Goal: Transaction & Acquisition: Purchase product/service

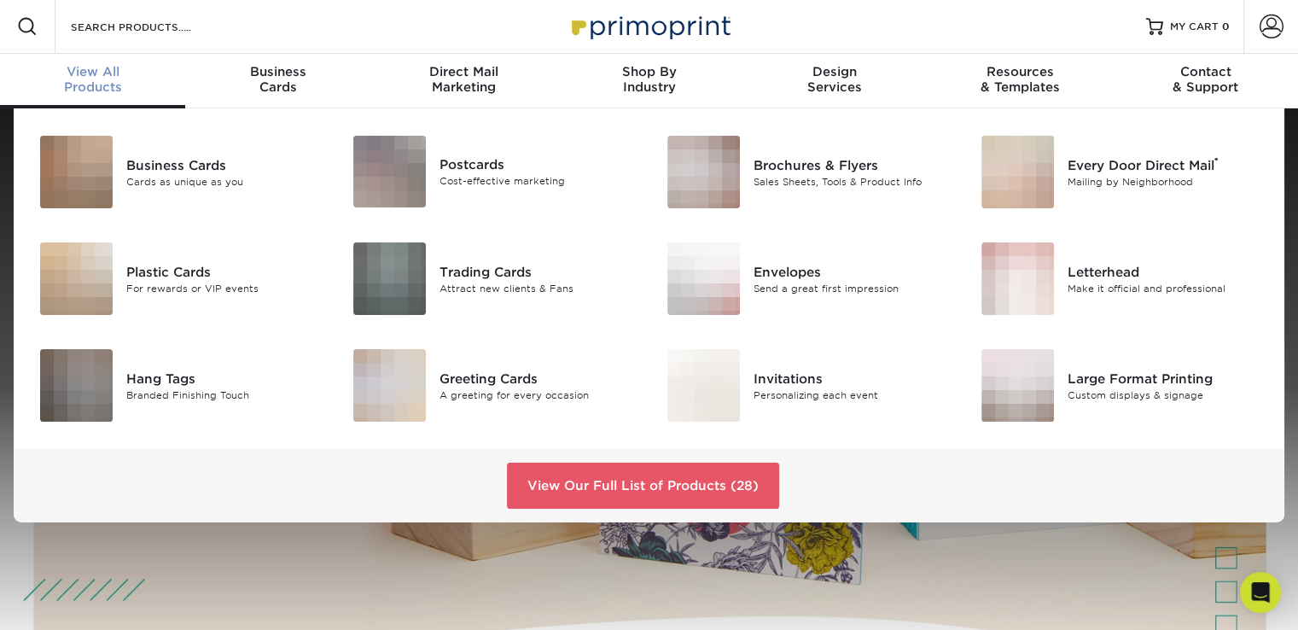
scroll to position [2, 0]
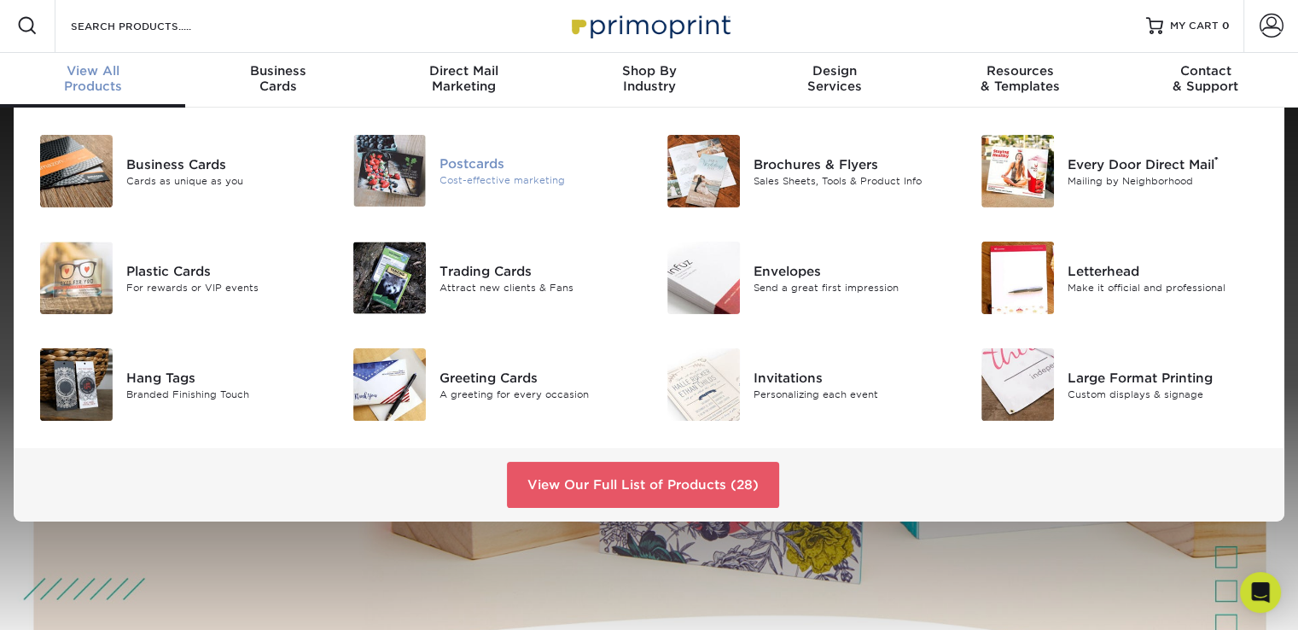
click at [434, 171] on div at bounding box center [387, 171] width 105 height 72
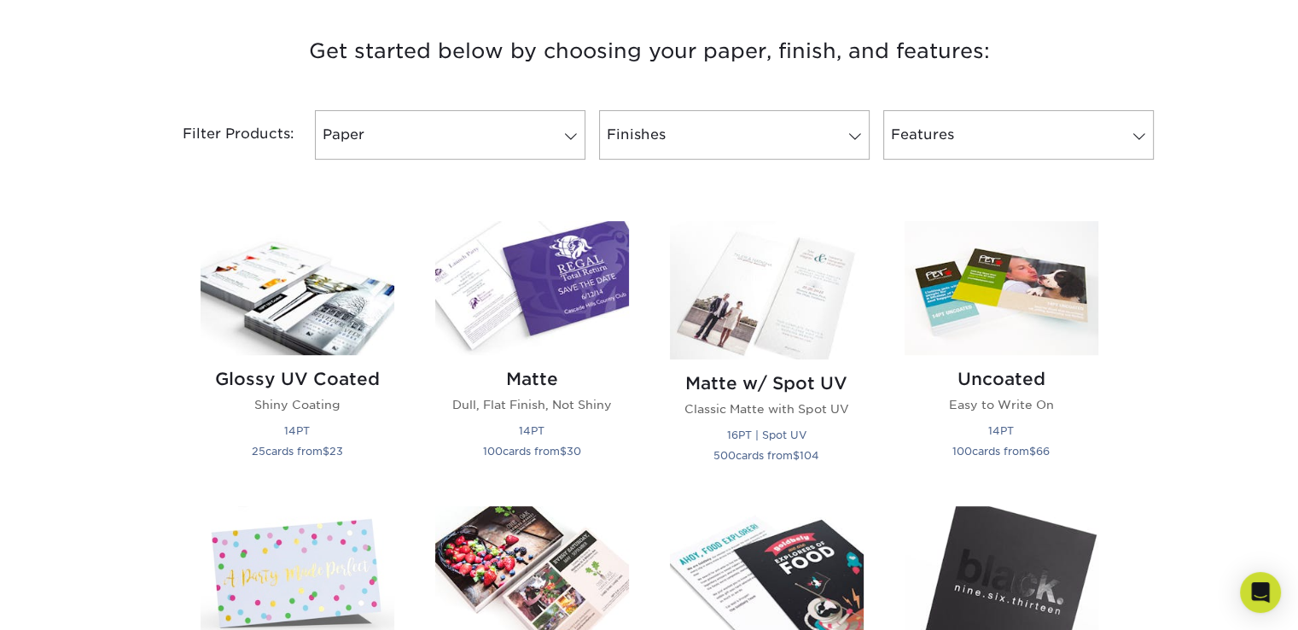
scroll to position [652, 0]
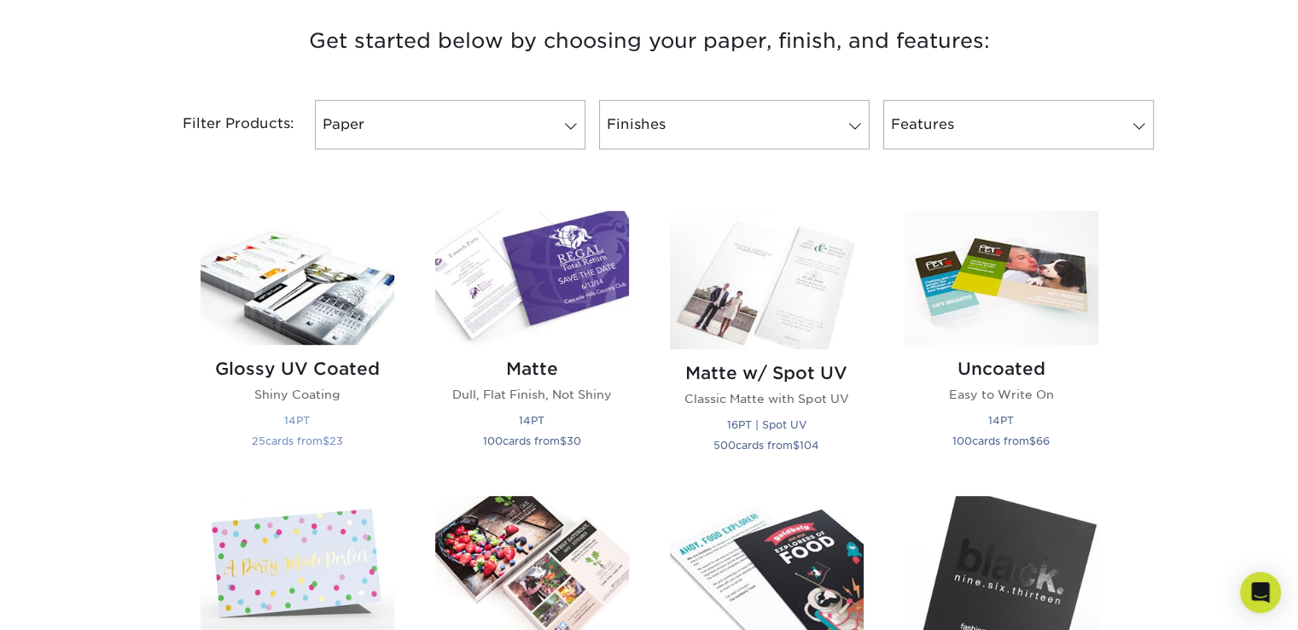
click at [339, 294] on img at bounding box center [297, 278] width 194 height 134
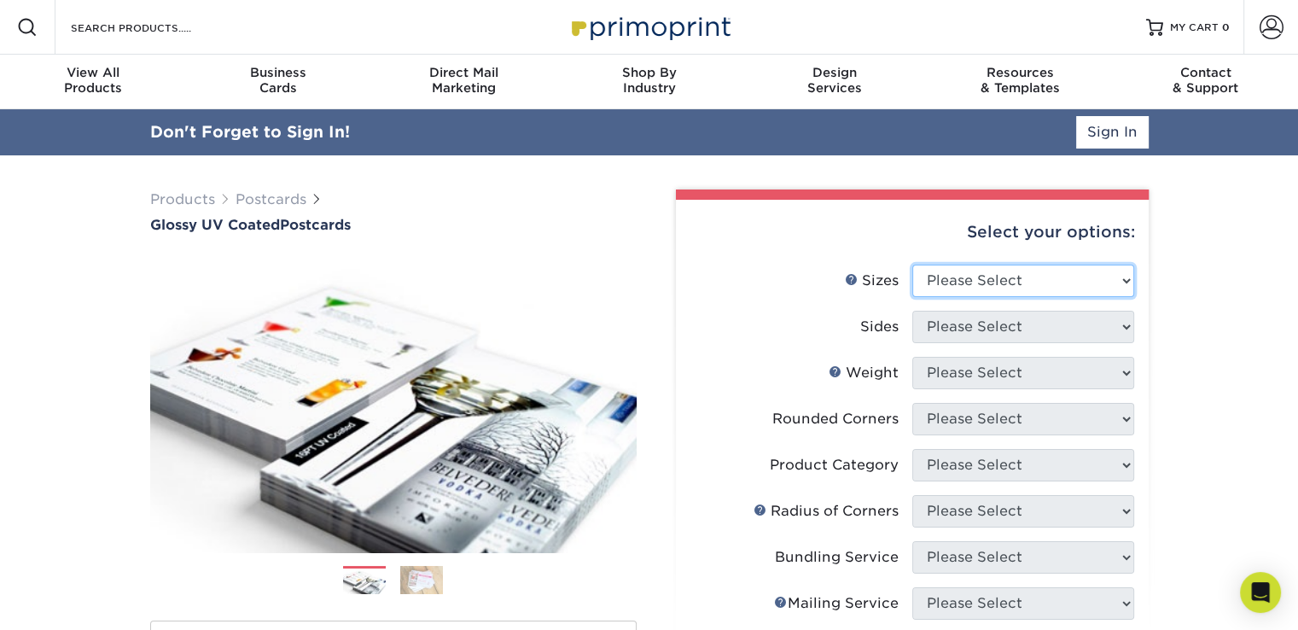
click at [1126, 285] on select "Please Select 1.5" x 7" 2" x 4" 2" x 6" 2" x 7" 2" x 8" 2.12" x 5.5" 2.12" x 5.…" at bounding box center [1023, 280] width 222 height 32
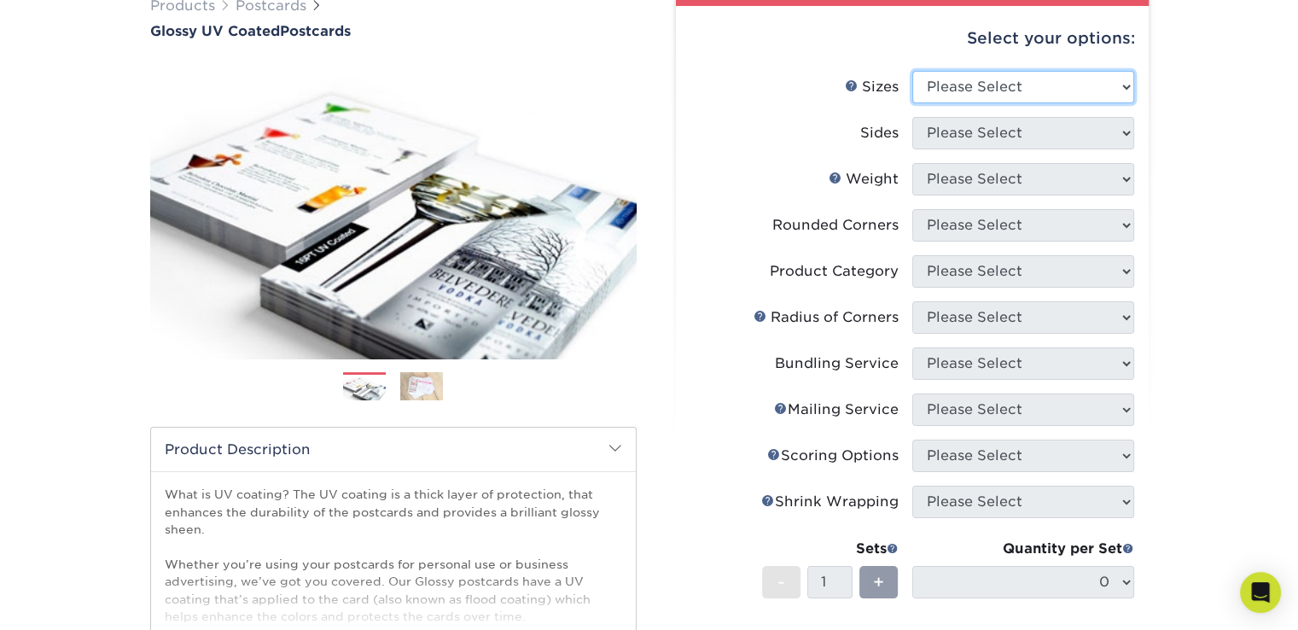
scroll to position [146, 0]
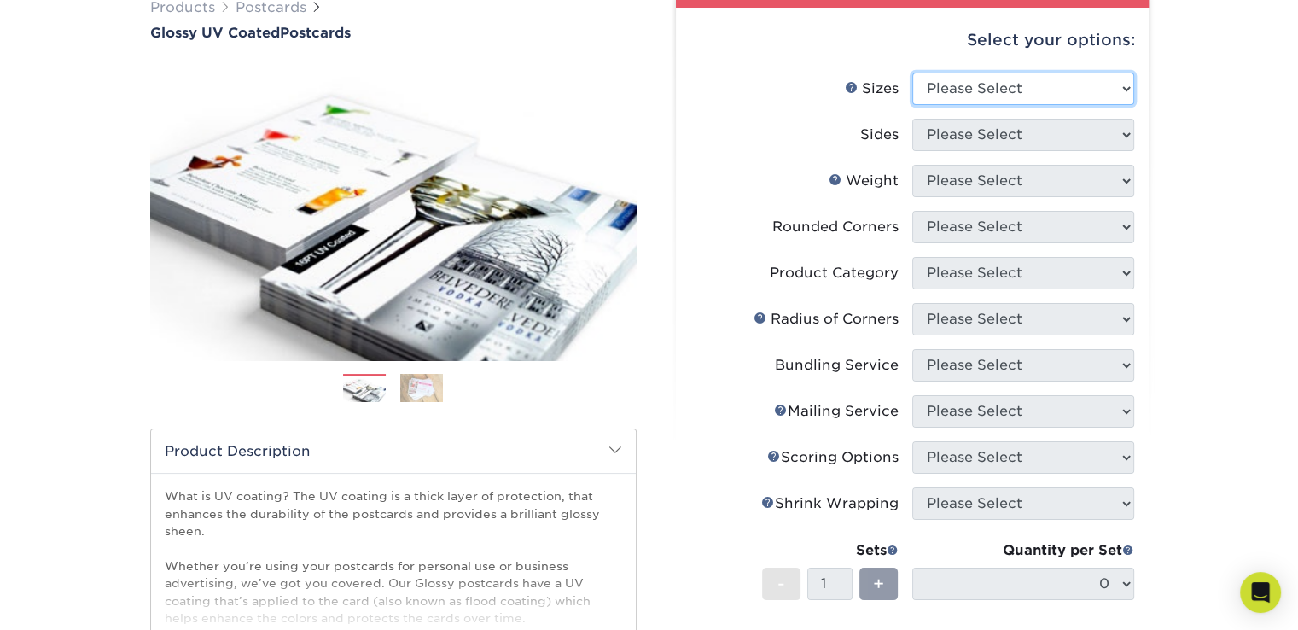
click at [1121, 90] on select "Please Select 1.5" x 7" 2" x 4" 2" x 6" 2" x 7" 2" x 8" 2.12" x 5.5" 2.12" x 5.…" at bounding box center [1023, 89] width 222 height 32
select select "6.50x9.00"
click at [912, 73] on select "Please Select 1.5" x 7" 2" x 4" 2" x 6" 2" x 7" 2" x 8" 2.12" x 5.5" 2.12" x 5.…" at bounding box center [1023, 89] width 222 height 32
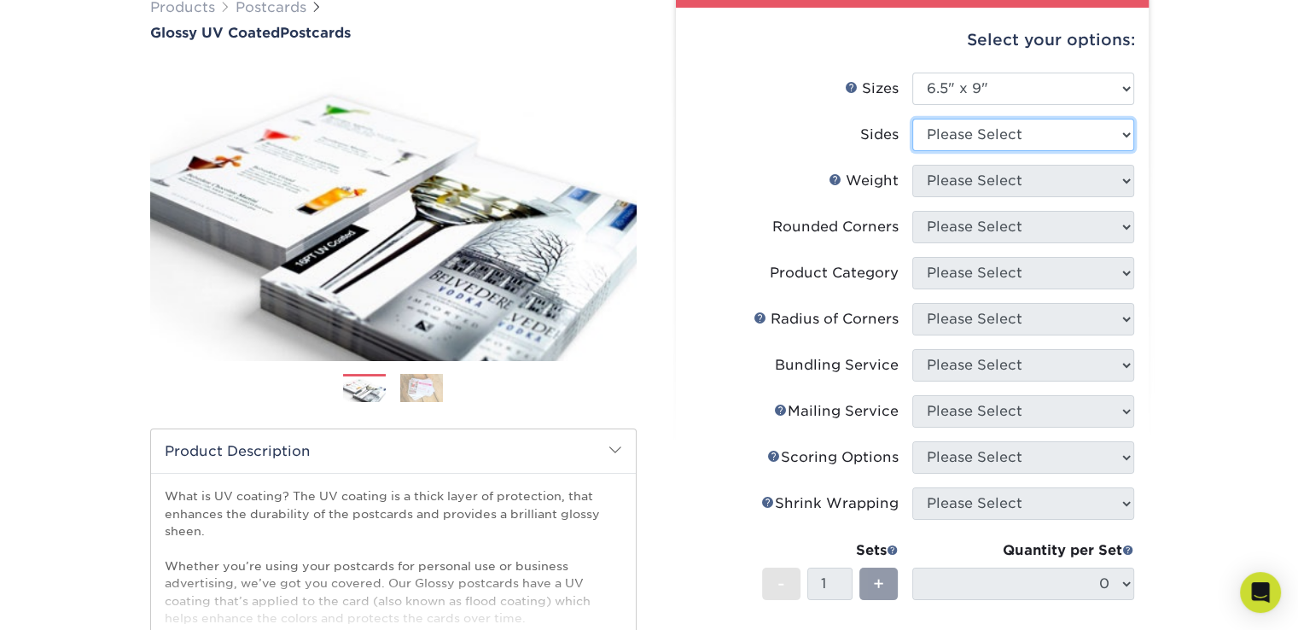
click at [1125, 131] on select "Please Select Print Both Sides Print Front Only" at bounding box center [1023, 135] width 222 height 32
select select "13abbda7-1d64-4f25-8bb2-c179b224825d"
click at [912, 119] on select "Please Select Print Both Sides Print Front Only" at bounding box center [1023, 135] width 222 height 32
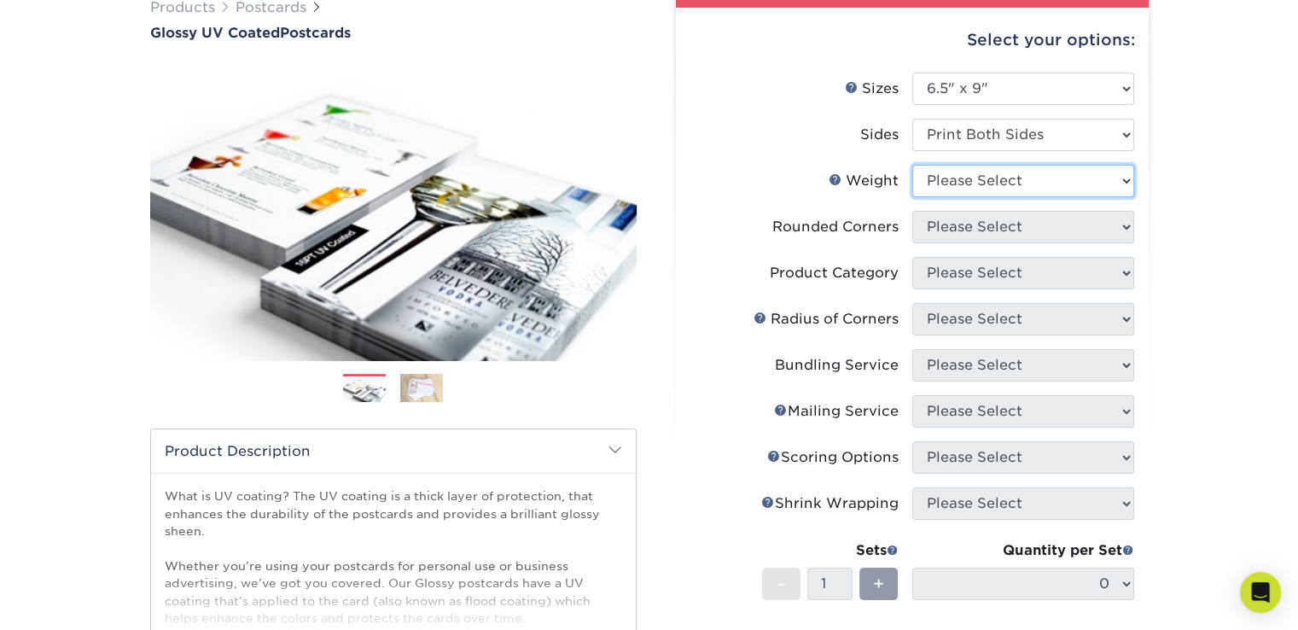
click at [1124, 178] on select "Please Select 14PT 16PT 18PT C1S" at bounding box center [1023, 181] width 222 height 32
select select "14PT"
click at [912, 165] on select "Please Select 14PT 16PT 18PT C1S" at bounding box center [1023, 181] width 222 height 32
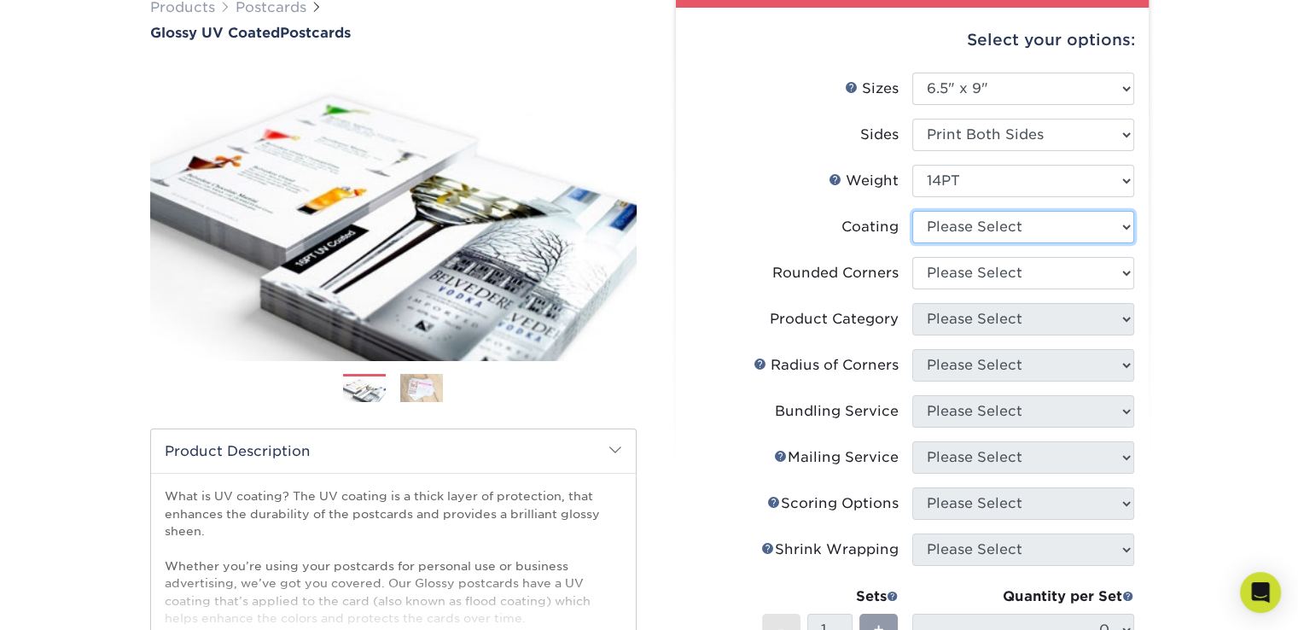
click at [1129, 224] on select at bounding box center [1023, 227] width 222 height 32
select select "ae367451-b2b8-45df-a344-0f05b6a12993"
click at [912, 211] on select at bounding box center [1023, 227] width 222 height 32
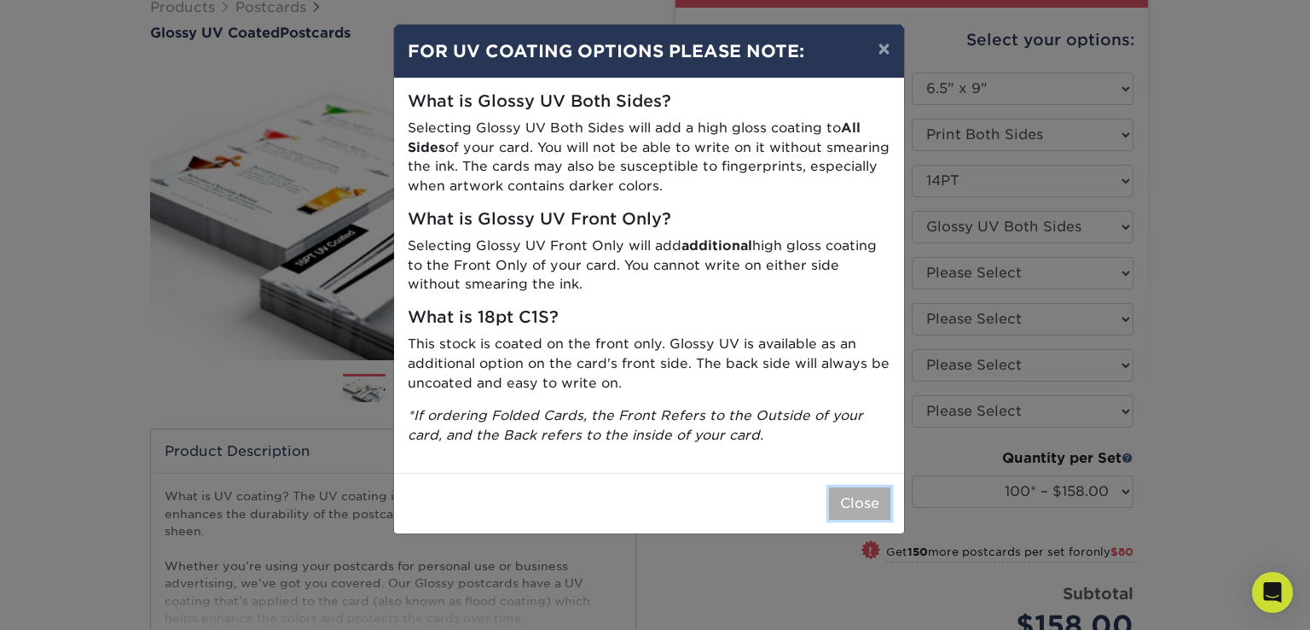
click at [863, 504] on button "Close" at bounding box center [859, 503] width 61 height 32
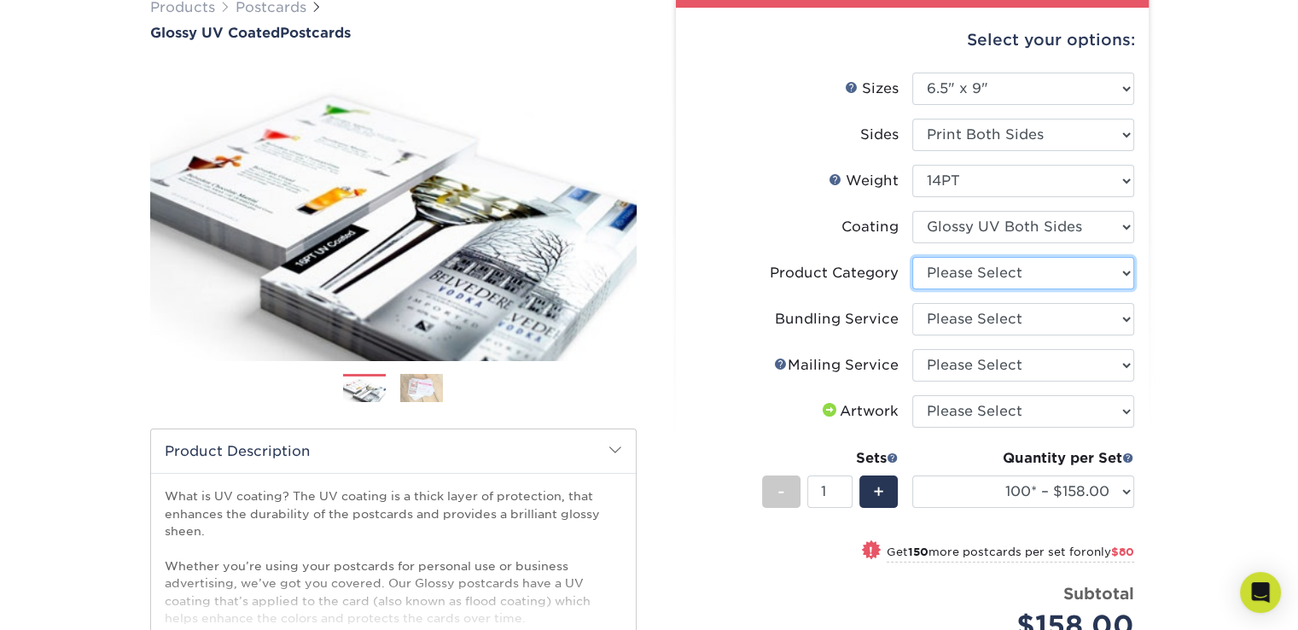
click at [1121, 270] on select "Please Select Postcards" at bounding box center [1023, 273] width 222 height 32
select select "9b7272e0-d6c8-4c3c-8e97-d3a1bcdab858"
click at [912, 257] on select "Please Select Postcards" at bounding box center [1023, 273] width 222 height 32
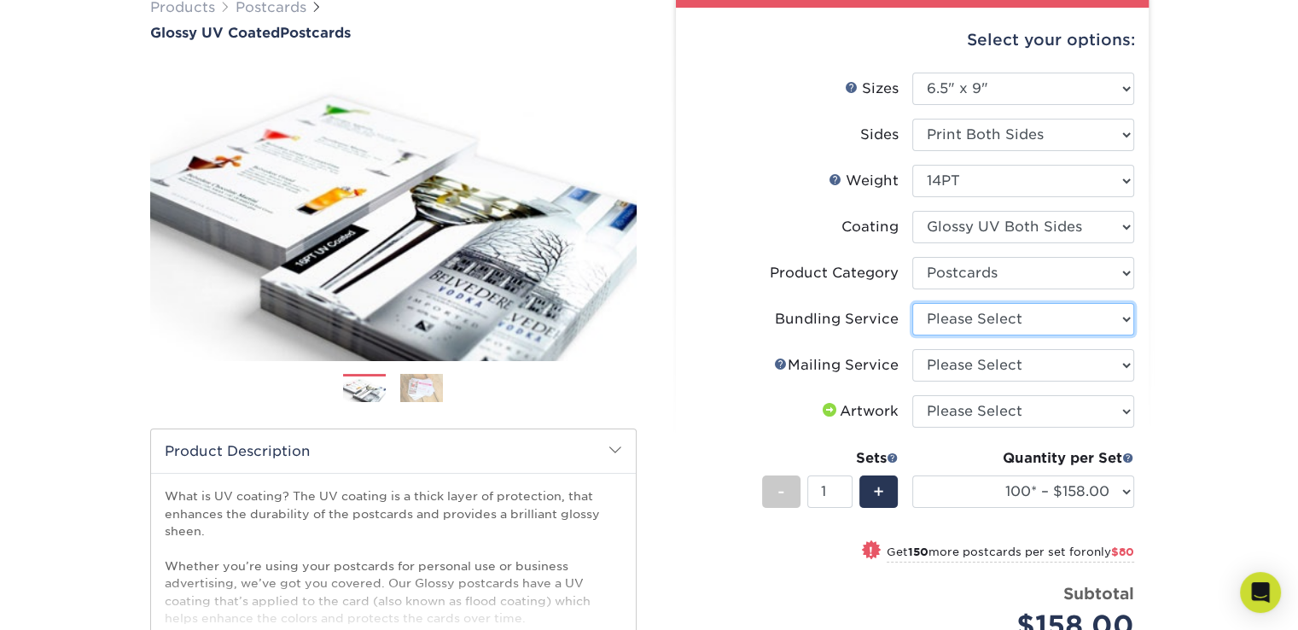
click at [1128, 318] on select "Please Select No Bundling Services Yes, Bundles of 50 (+2 Days) Yes, Bundles of…" at bounding box center [1023, 319] width 222 height 32
click at [912, 303] on select "Please Select No Bundling Services Yes, Bundles of 50 (+2 Days) Yes, Bundles of…" at bounding box center [1023, 319] width 222 height 32
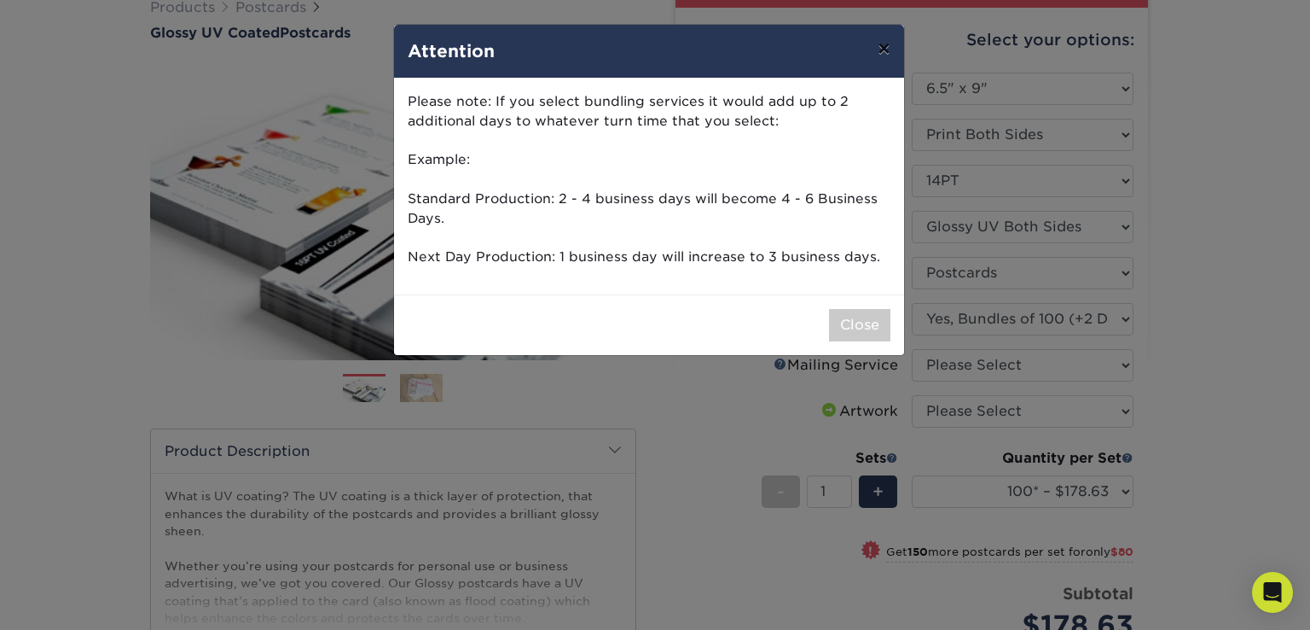
click at [880, 42] on button "×" at bounding box center [883, 49] width 39 height 48
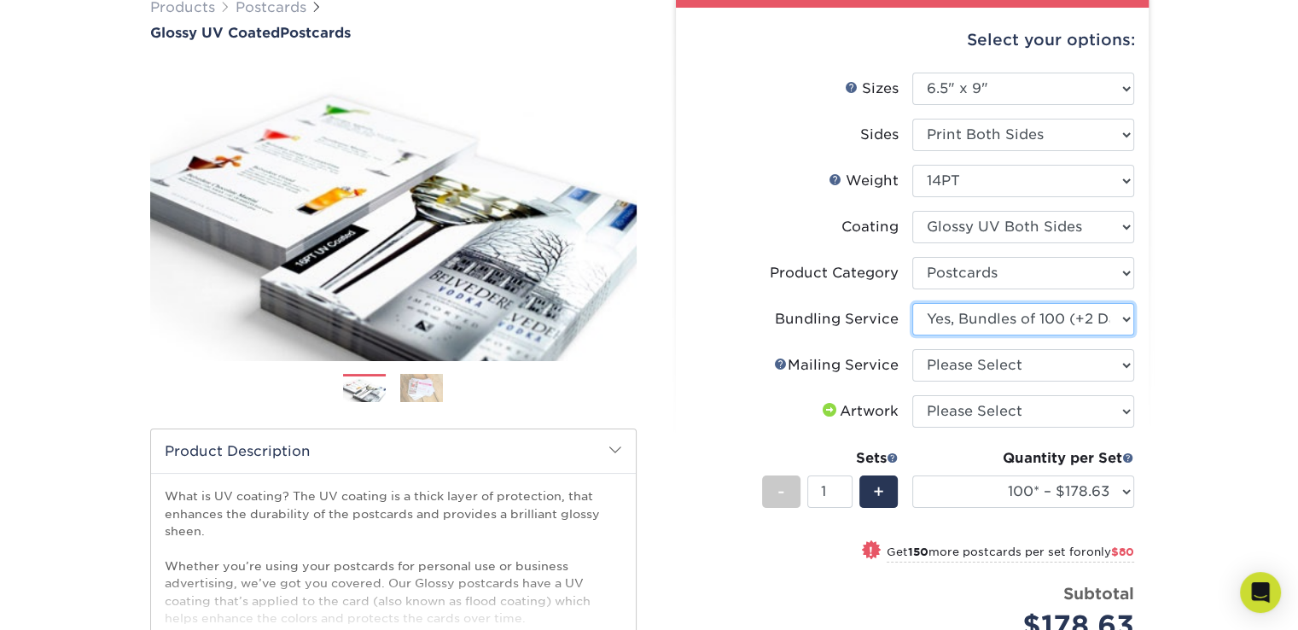
click at [1119, 315] on select "Please Select No Bundling Services Yes, Bundles of 50 (+2 Days) Yes, Bundles of…" at bounding box center [1023, 319] width 222 height 32
click at [912, 303] on select "Please Select No Bundling Services Yes, Bundles of 50 (+2 Days) Yes, Bundles of…" at bounding box center [1023, 319] width 222 height 32
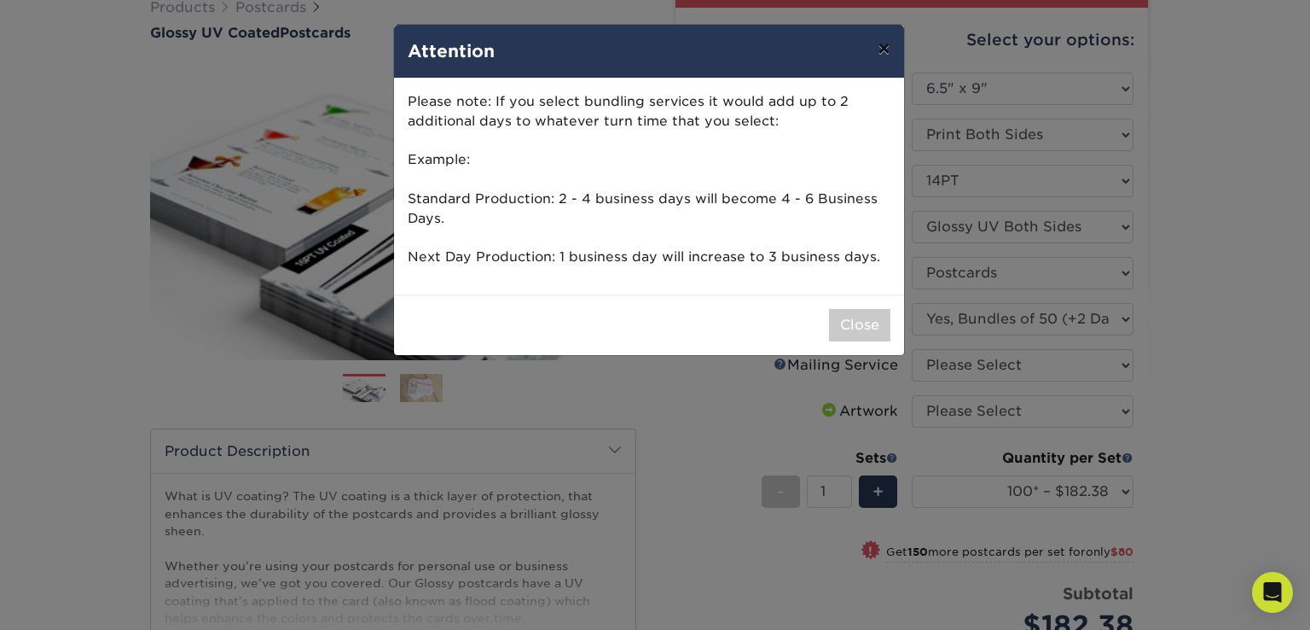
click at [887, 53] on button "×" at bounding box center [883, 49] width 39 height 48
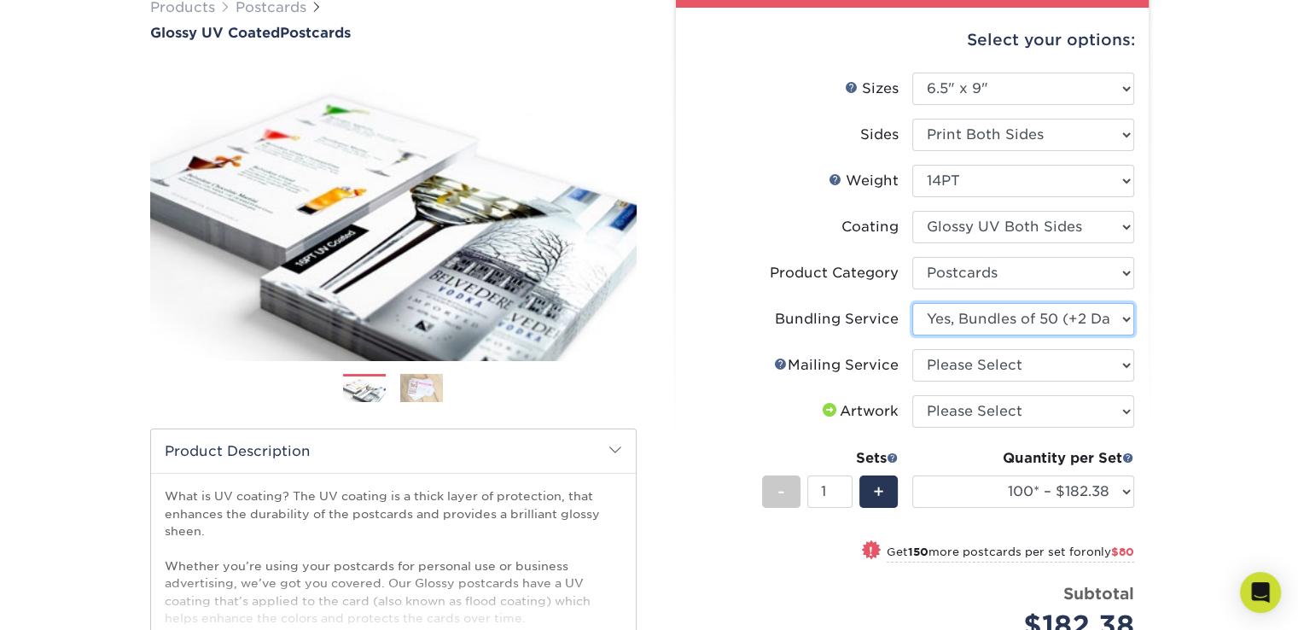
click at [1128, 318] on select "Please Select No Bundling Services Yes, Bundles of 50 (+2 Days) Yes, Bundles of…" at bounding box center [1023, 319] width 222 height 32
click at [912, 303] on select "Please Select No Bundling Services Yes, Bundles of 50 (+2 Days) Yes, Bundles of…" at bounding box center [1023, 319] width 222 height 32
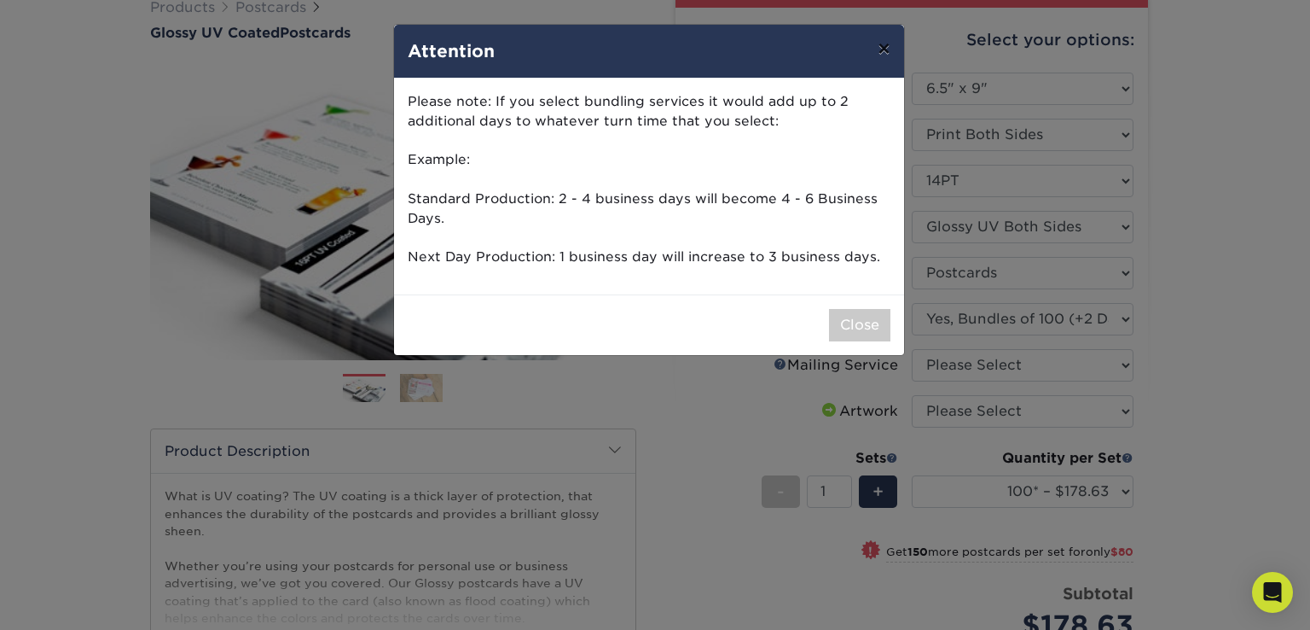
click at [886, 49] on button "×" at bounding box center [883, 49] width 39 height 48
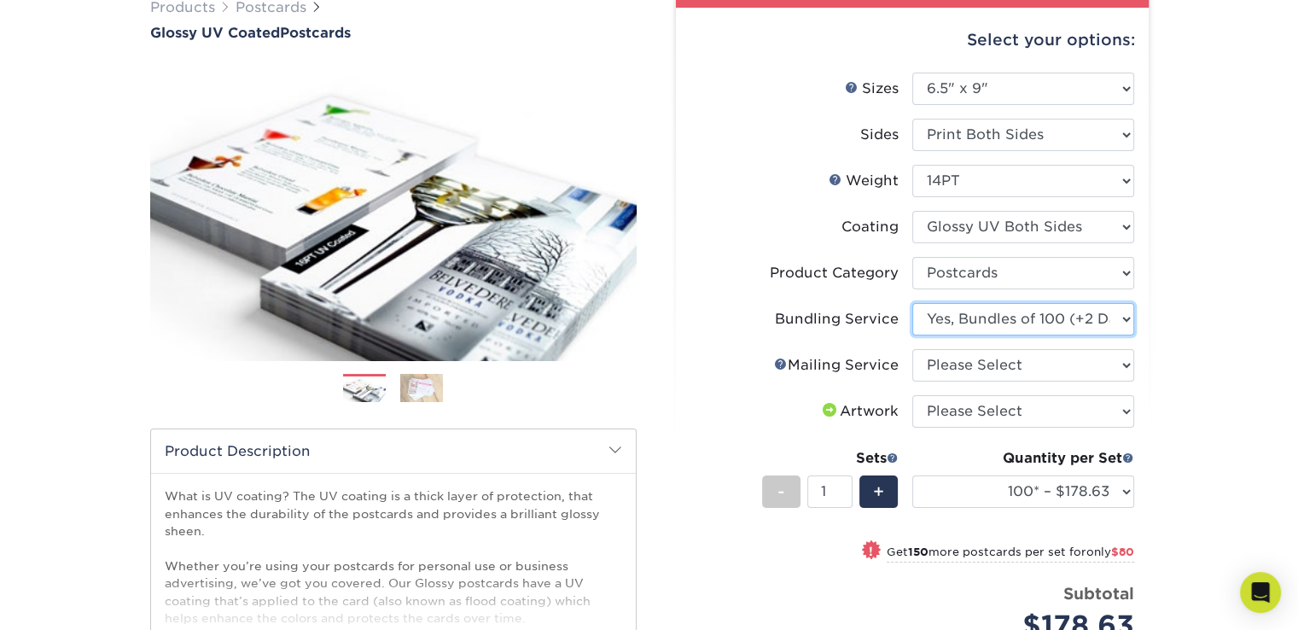
click at [1123, 311] on select "Please Select No Bundling Services Yes, Bundles of 50 (+2 Days) Yes, Bundles of…" at bounding box center [1023, 319] width 222 height 32
select select "58689abb-25c0-461c-a4c3-a80b627d6649"
click at [912, 303] on select "Please Select No Bundling Services Yes, Bundles of 50 (+2 Days) Yes, Bundles of…" at bounding box center [1023, 319] width 222 height 32
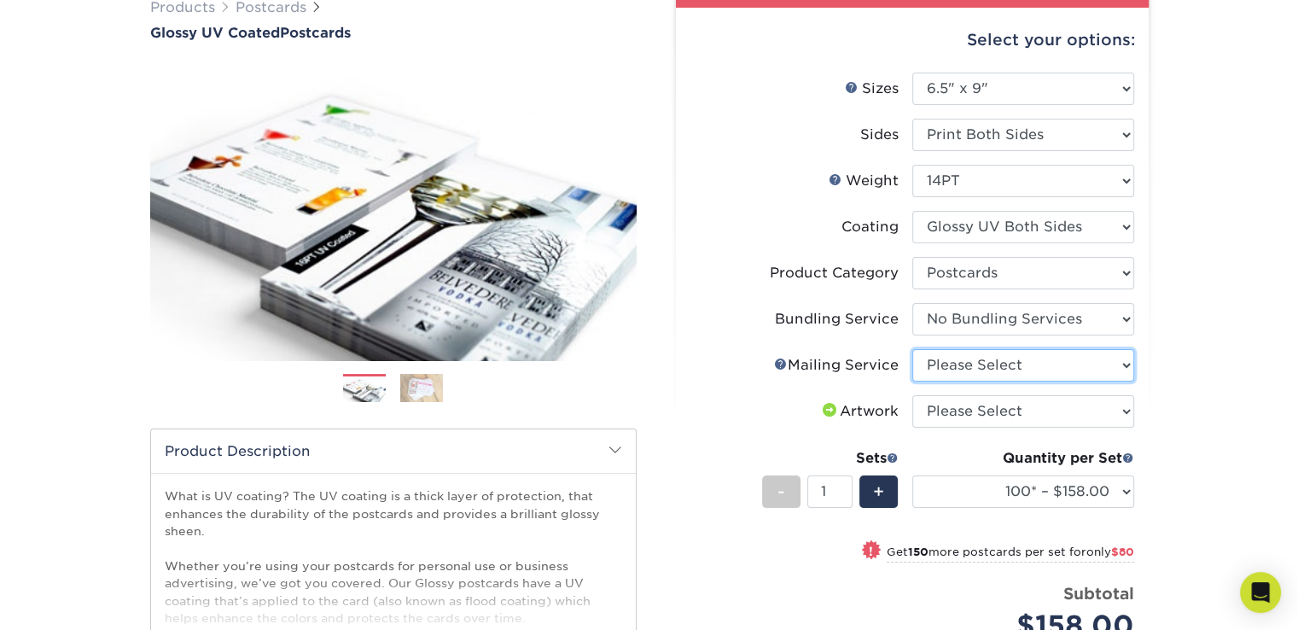
click at [1129, 366] on select "Please Select No Direct Mailing Service Direct Mailing from CA Direct Mailing f…" at bounding box center [1023, 365] width 222 height 32
select select "3e5e9bdd-d78a-4c28-a41d-fe1407925ca6"
click at [912, 349] on select "Please Select No Direct Mailing Service Direct Mailing from CA Direct Mailing f…" at bounding box center [1023, 365] width 222 height 32
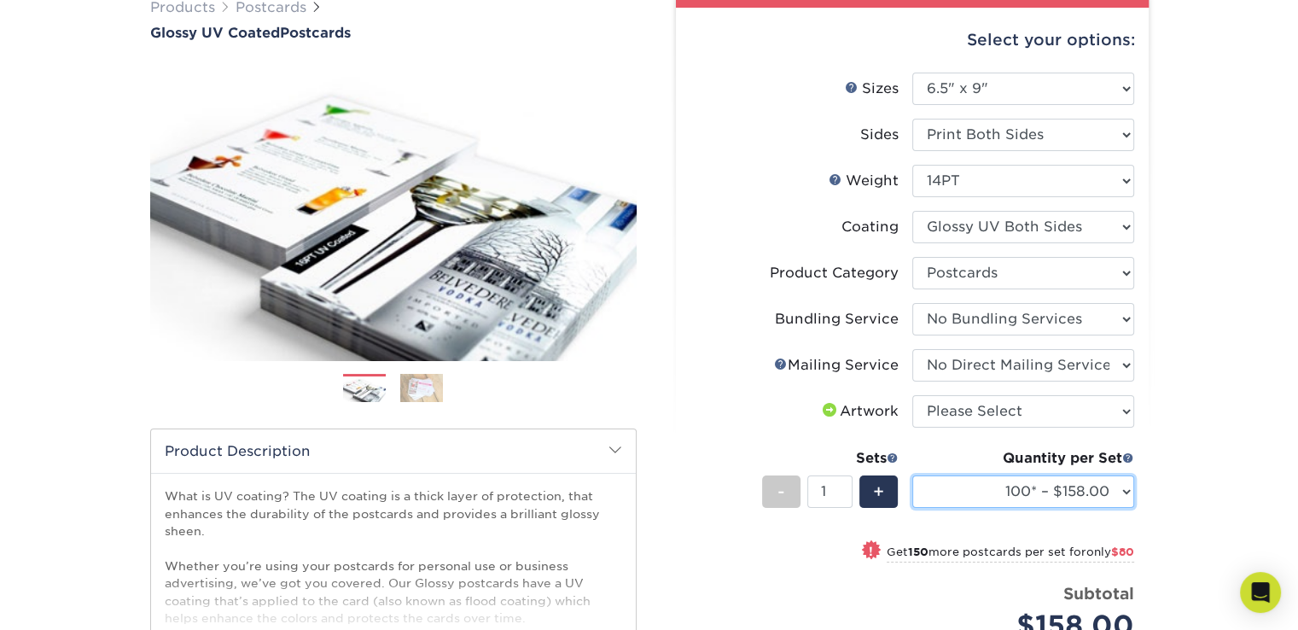
click at [1124, 491] on select "100* – $158.00 250* – $238.00 500 – $264.00 750 – $271.00 1000 – $305.00 1500 –…" at bounding box center [1023, 491] width 222 height 32
select select "750 – $271.00"
click at [912, 475] on select "100* – $158.00 250* – $238.00 500 – $264.00 750 – $271.00 1000 – $305.00 1500 –…" at bounding box center [1023, 491] width 222 height 32
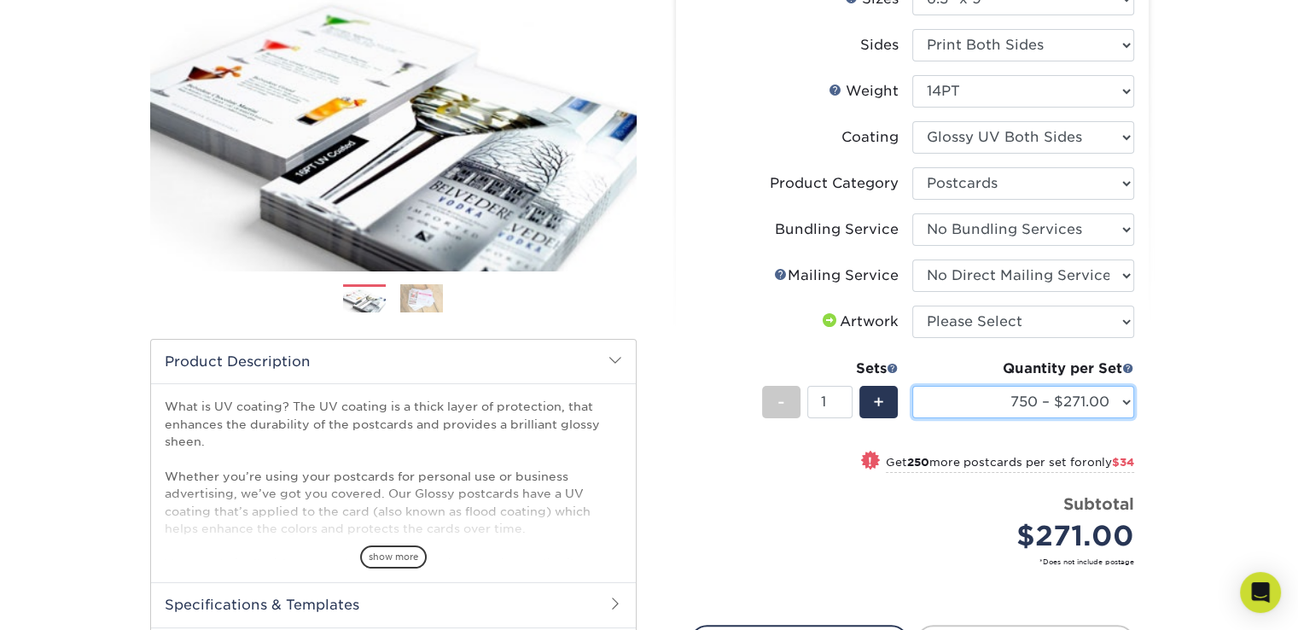
scroll to position [239, 0]
